Goal: Task Accomplishment & Management: Manage account settings

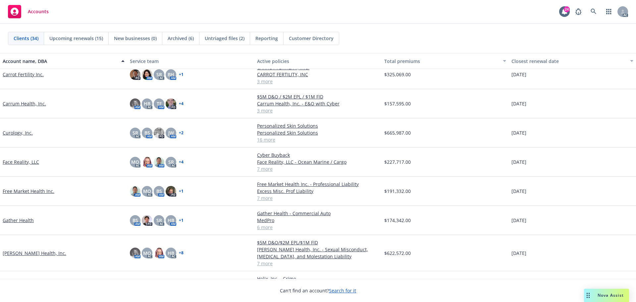
scroll to position [199, 0]
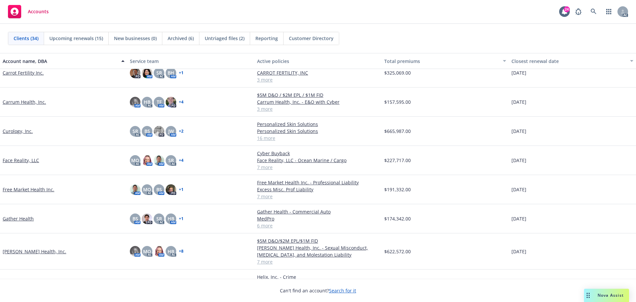
click at [11, 220] on link "Gather Health" at bounding box center [18, 218] width 31 height 7
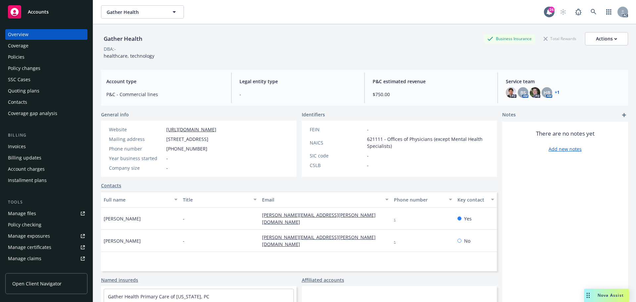
click at [36, 67] on div "Policy changes" at bounding box center [24, 68] width 32 height 11
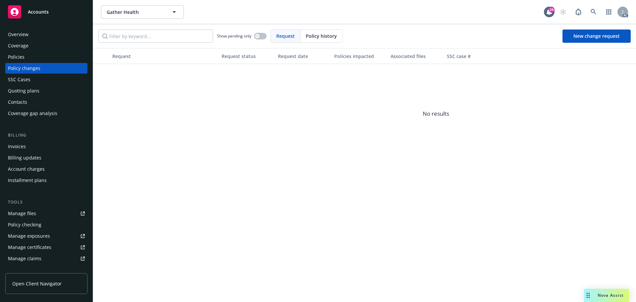
click at [30, 90] on div "Quoting plans" at bounding box center [23, 90] width 31 height 11
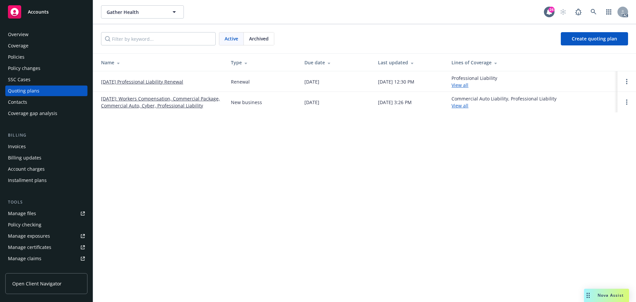
click at [19, 56] on div "Policies" at bounding box center [16, 57] width 17 height 11
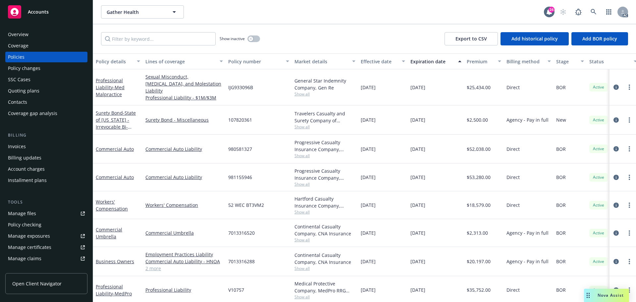
click at [30, 68] on div "Policy changes" at bounding box center [24, 68] width 32 height 11
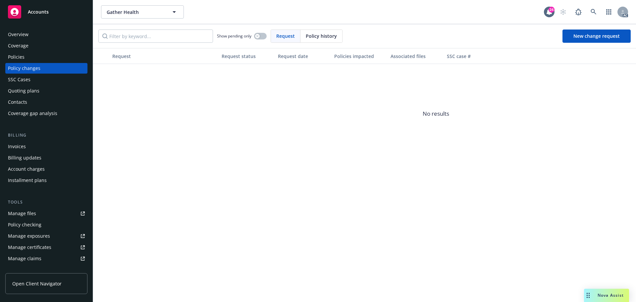
click at [33, 89] on div "Quoting plans" at bounding box center [23, 90] width 31 height 11
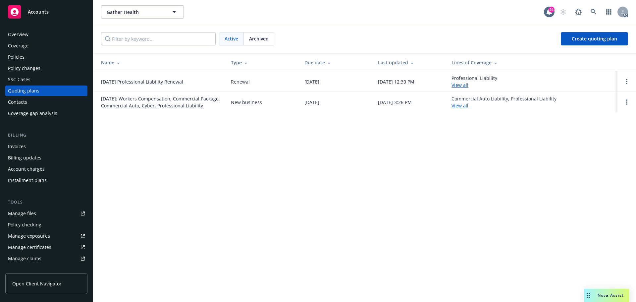
click at [176, 82] on link "11/03/25 Professional Liability Renewal" at bounding box center [142, 81] width 82 height 7
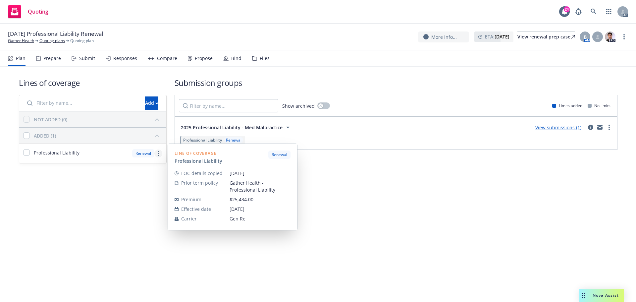
click at [158, 152] on icon "more" at bounding box center [158, 153] width 1 height 5
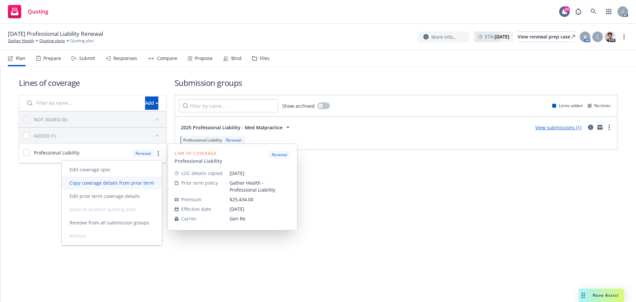
click at [131, 184] on span "Copy coverage details from prior term" at bounding box center [112, 182] width 100 height 6
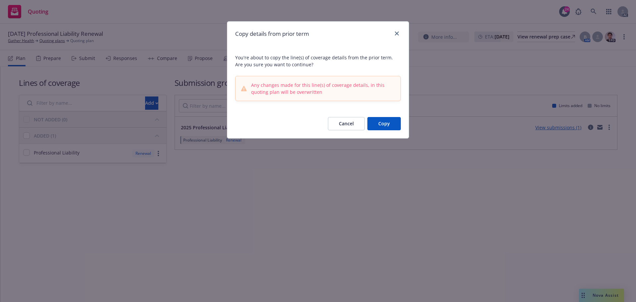
click at [393, 123] on button "Copy" at bounding box center [383, 123] width 33 height 13
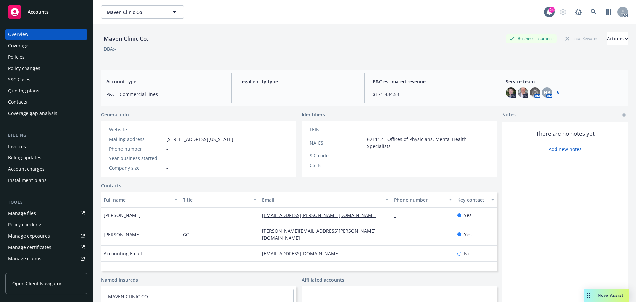
click at [37, 10] on span "Accounts" at bounding box center [38, 11] width 21 height 5
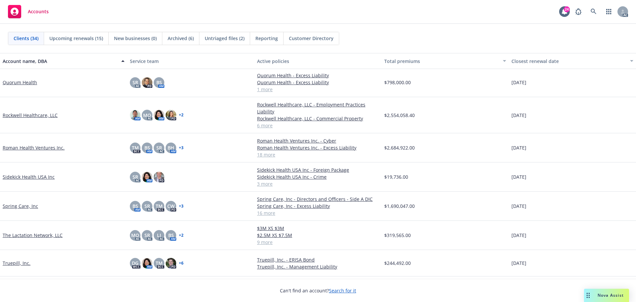
scroll to position [629, 0]
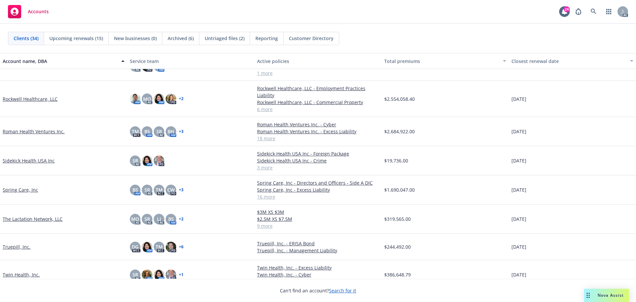
click at [38, 219] on link "The Lactation Network, LLC" at bounding box center [33, 218] width 60 height 7
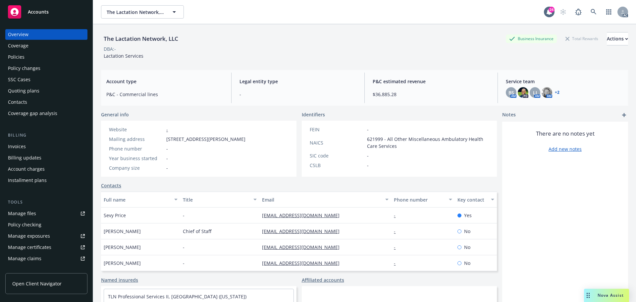
click at [18, 58] on div "Policies" at bounding box center [16, 57] width 17 height 11
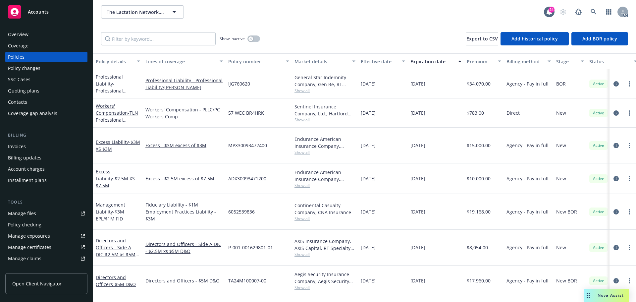
click at [28, 88] on div "Quoting plans" at bounding box center [23, 90] width 31 height 11
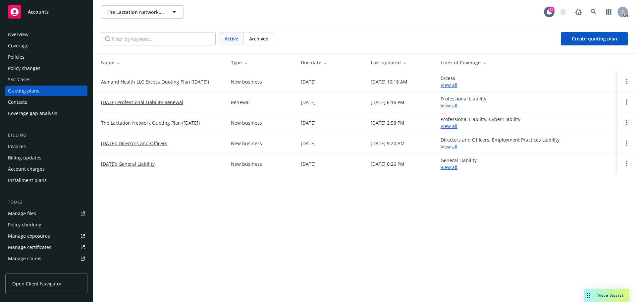
click at [625, 121] on link "Open options" at bounding box center [626, 123] width 8 height 8
click at [585, 118] on span "Archive" at bounding box center [579, 117] width 32 height 6
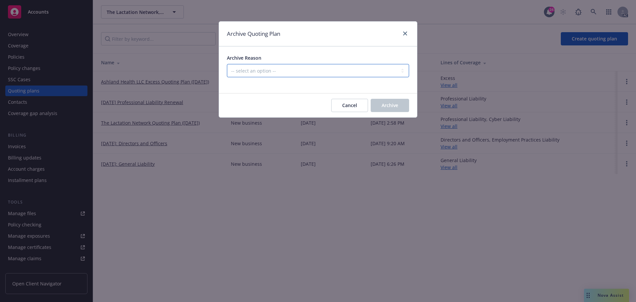
drag, startPoint x: 270, startPoint y: 72, endPoint x: 270, endPoint y: 76, distance: 4.3
click at [270, 73] on select "-- select an option -- Created by error Duplicate New business opportunity lost…" at bounding box center [318, 70] width 182 height 13
select select "ARCHIVED_DUPLICATE"
click at [227, 64] on select "-- select an option -- Created by error Duplicate New business opportunity lost…" at bounding box center [318, 70] width 182 height 13
drag, startPoint x: 385, startPoint y: 105, endPoint x: 381, endPoint y: 105, distance: 4.6
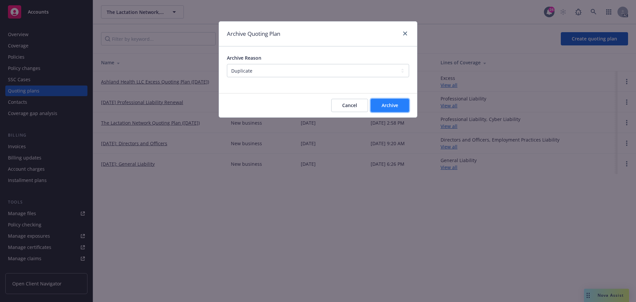
click at [384, 105] on span "Archive" at bounding box center [389, 105] width 17 height 6
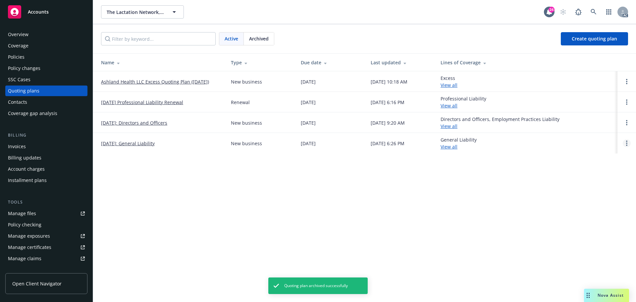
click at [624, 142] on link "Open options" at bounding box center [626, 143] width 8 height 8
click at [580, 141] on link "Archive" at bounding box center [592, 137] width 58 height 13
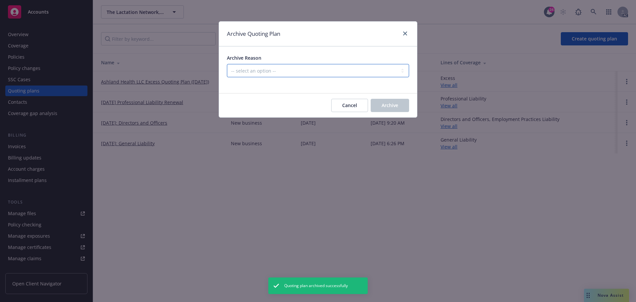
click at [296, 70] on select "-- select an option -- Created by error Duplicate New business opportunity lost…" at bounding box center [318, 70] width 182 height 13
select select "ARCHIVED_DUPLICATE"
click at [227, 64] on select "-- select an option -- Created by error Duplicate New business opportunity lost…" at bounding box center [318, 70] width 182 height 13
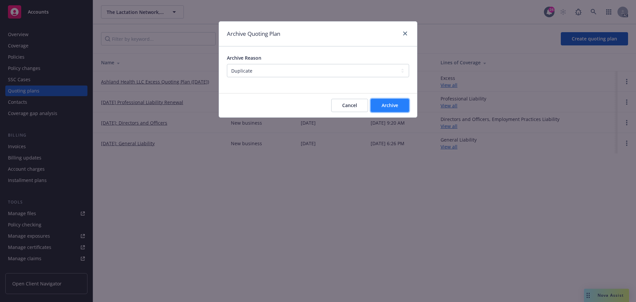
click at [388, 107] on span "Archive" at bounding box center [389, 105] width 17 height 6
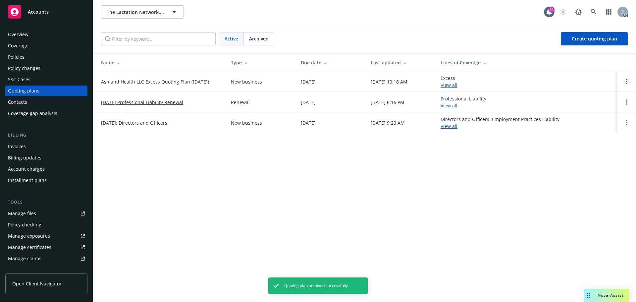
click at [624, 80] on link "Open options" at bounding box center [626, 81] width 8 height 8
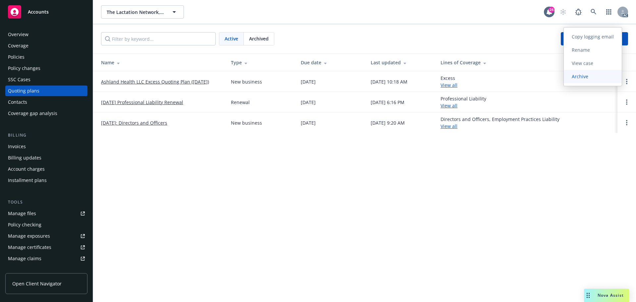
click at [583, 77] on span "Archive" at bounding box center [579, 76] width 32 height 6
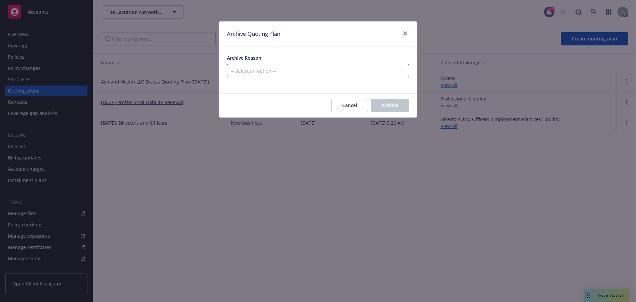
click at [277, 73] on select "-- select an option -- Created by error Duplicate New business opportunity lost…" at bounding box center [318, 70] width 182 height 13
select select "ARCHIVED_DUPLICATE"
click at [227, 64] on select "-- select an option -- Created by error Duplicate New business opportunity lost…" at bounding box center [318, 70] width 182 height 13
drag, startPoint x: 391, startPoint y: 106, endPoint x: 357, endPoint y: 117, distance: 35.8
click at [389, 106] on span "Archive" at bounding box center [389, 105] width 17 height 6
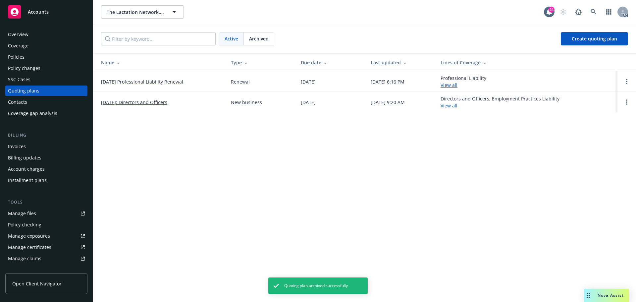
click at [178, 82] on link "[DATE] Professional Liability Renewal" at bounding box center [142, 81] width 82 height 7
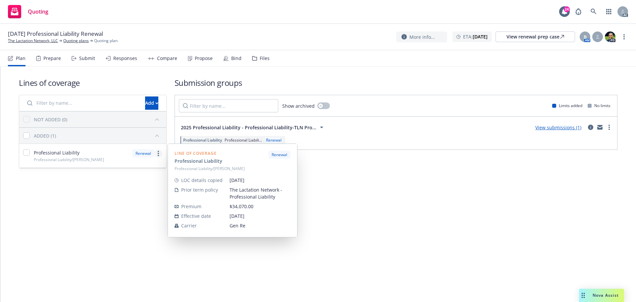
click at [159, 151] on link "more" at bounding box center [158, 153] width 8 height 8
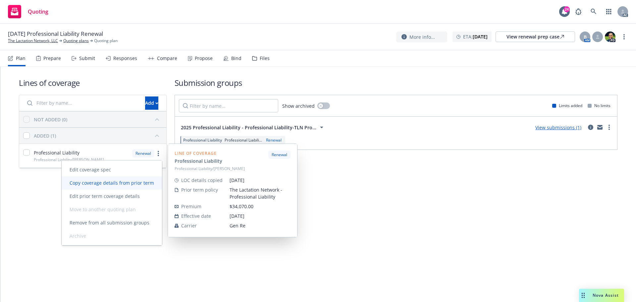
click at [120, 183] on span "Copy coverage details from prior term" at bounding box center [112, 182] width 100 height 6
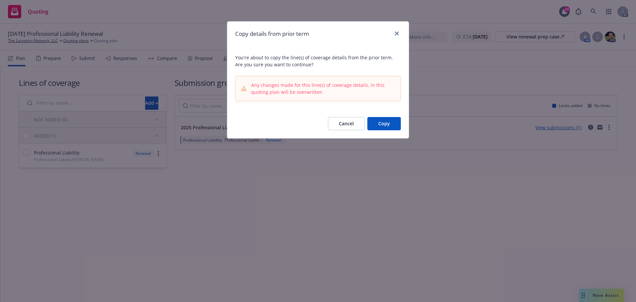
click at [390, 121] on button "Copy" at bounding box center [383, 123] width 33 height 13
